Goal: Transaction & Acquisition: Download file/media

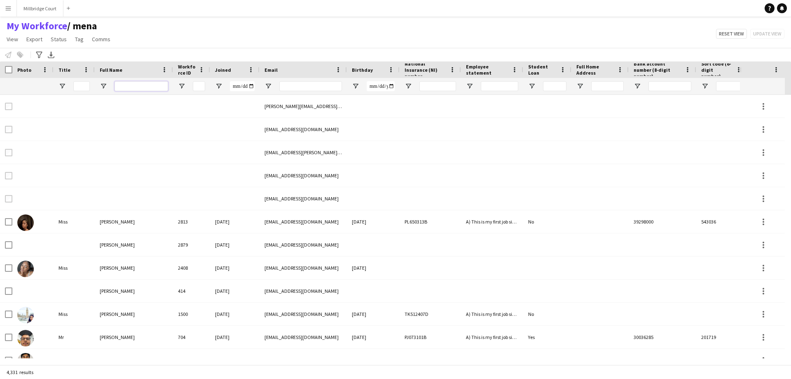
click at [149, 84] on input "Full Name Filter Input" at bounding box center [142, 86] width 54 height 10
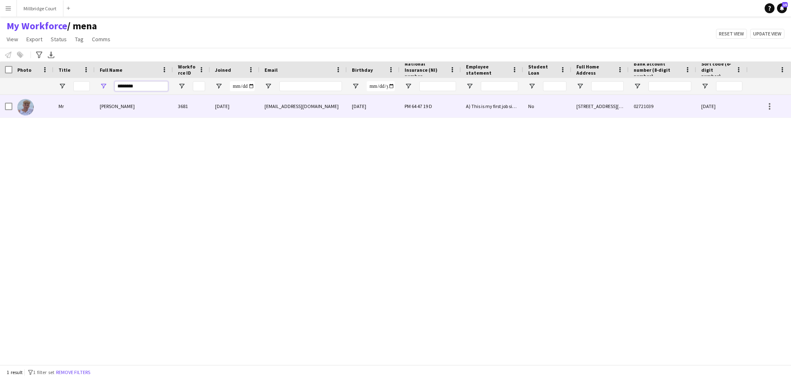
type input "********"
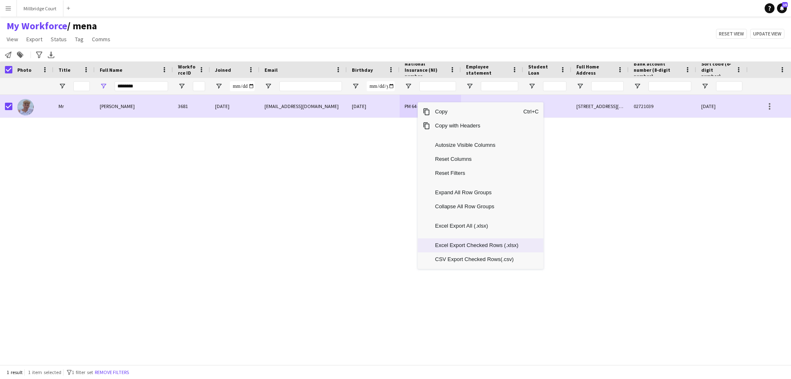
click at [457, 247] on span "Excel Export Checked Rows (.xlsx)" at bounding box center [476, 245] width 93 height 14
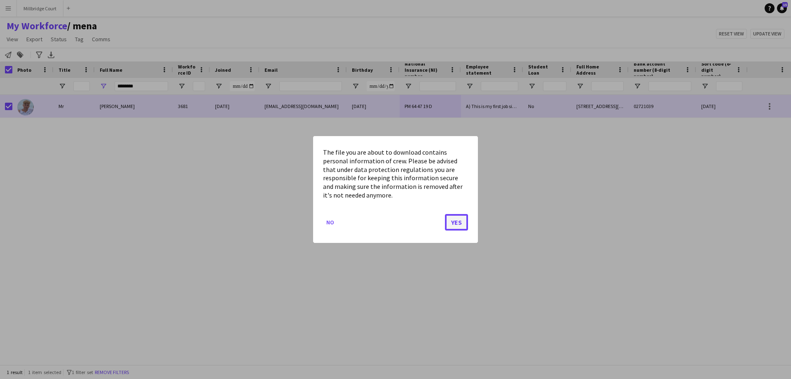
click at [458, 224] on button "Yes" at bounding box center [456, 222] width 23 height 16
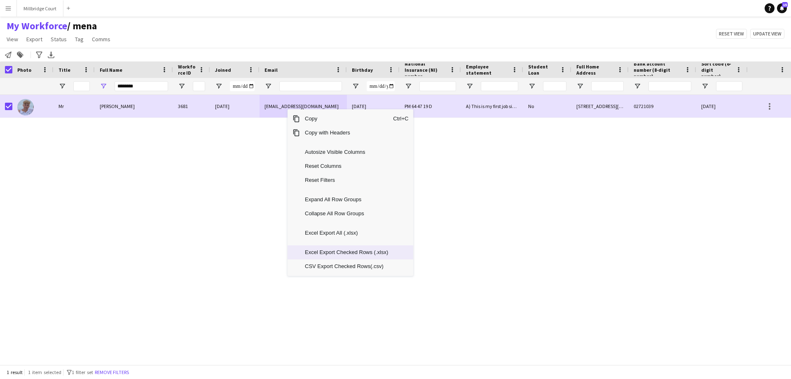
click at [323, 253] on span "Excel Export Checked Rows (.xlsx)" at bounding box center [346, 252] width 93 height 14
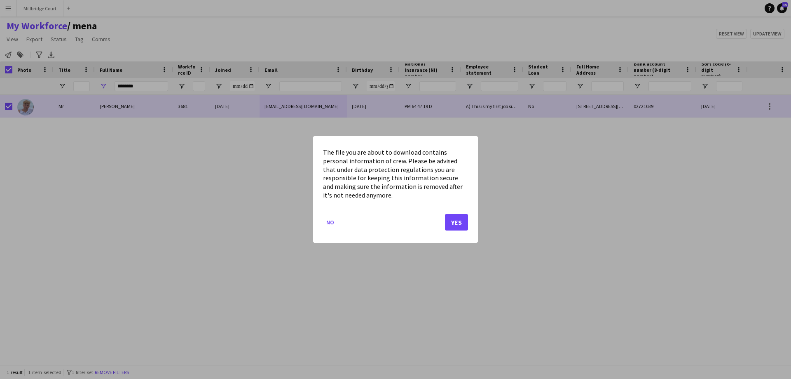
click at [323, 215] on button "No" at bounding box center [330, 221] width 14 height 13
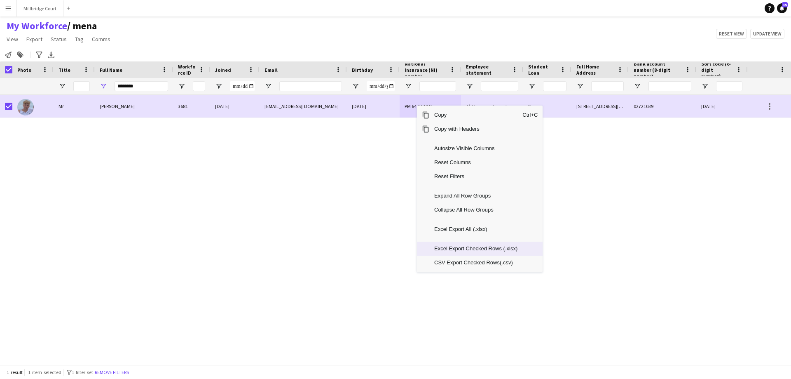
click at [440, 250] on span "Excel Export Checked Rows (.xlsx)" at bounding box center [475, 248] width 93 height 14
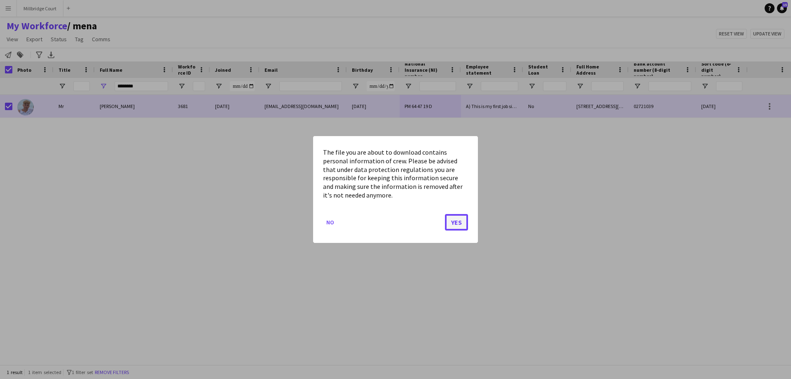
click at [456, 224] on button "Yes" at bounding box center [456, 222] width 23 height 16
